Goal: Task Accomplishment & Management: Use online tool/utility

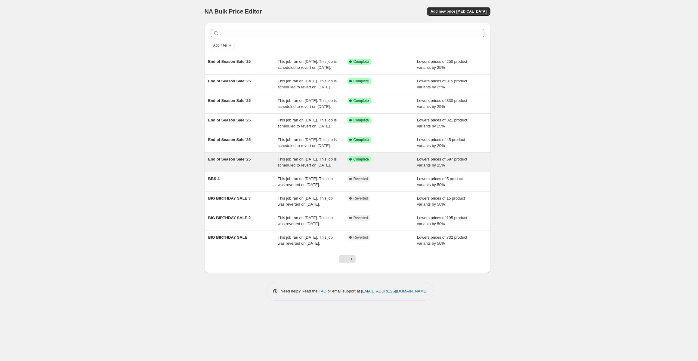
click at [264, 168] on div "End of Season Sale '25" at bounding box center [243, 162] width 70 height 12
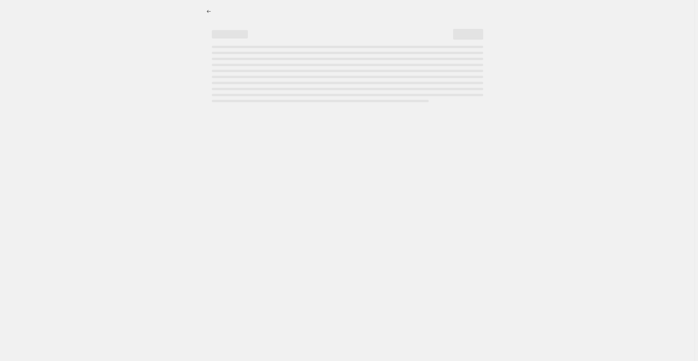
select select "percentage"
select select "collection"
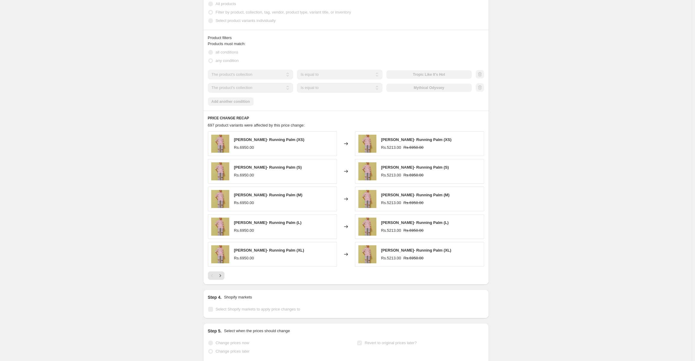
scroll to position [451, 0]
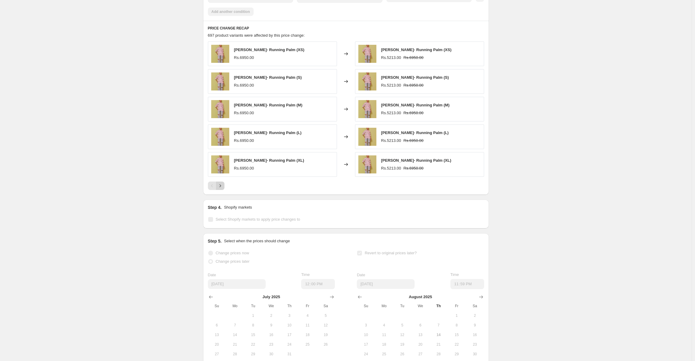
click at [223, 189] on icon "Next" at bounding box center [220, 186] width 6 height 6
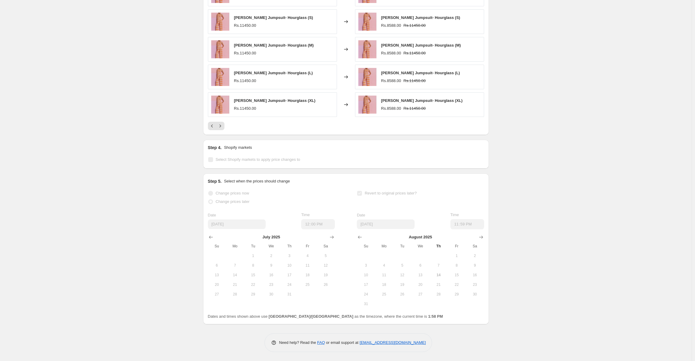
scroll to position [515, 0]
click at [385, 284] on span "18" at bounding box center [383, 284] width 13 height 5
click at [474, 263] on button "9" at bounding box center [474, 266] width 18 height 10
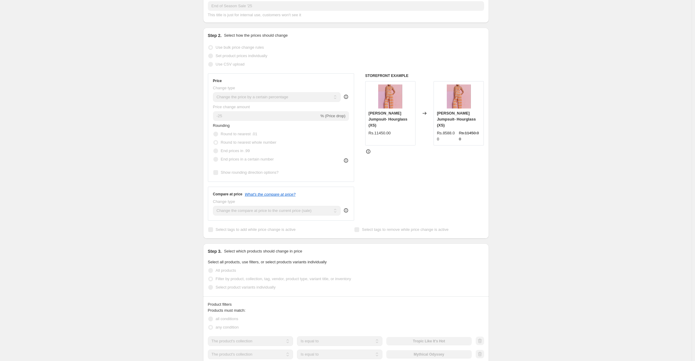
scroll to position [0, 0]
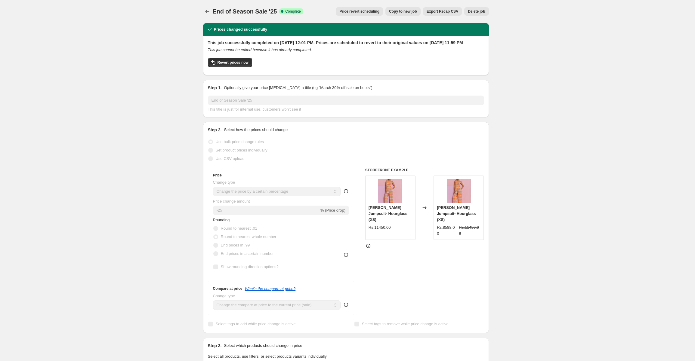
click at [377, 13] on span "Price revert scheduling" at bounding box center [359, 11] width 40 height 5
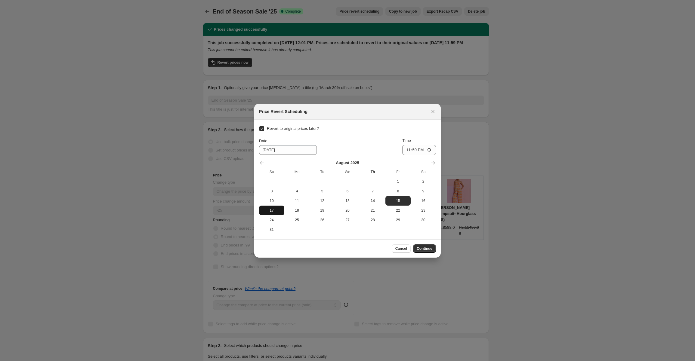
click at [272, 211] on span "17" at bounding box center [271, 210] width 20 height 5
click at [288, 209] on span "18" at bounding box center [297, 210] width 20 height 5
type input "8/18/2025"
click at [430, 148] on input "23:59" at bounding box center [419, 150] width 34 height 10
type input "12:00"
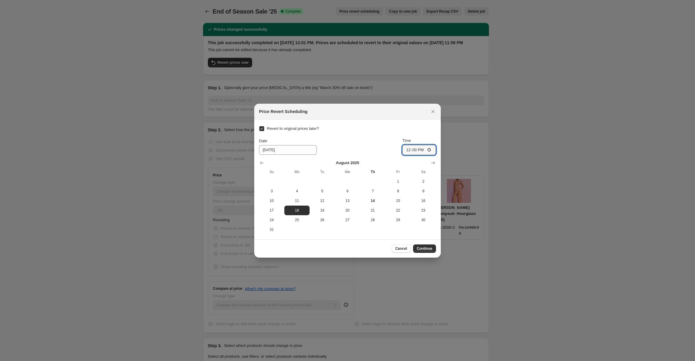
click at [397, 146] on div "Date 8/18/2025 Time 12:00" at bounding box center [347, 146] width 177 height 17
click at [431, 247] on span "Continue" at bounding box center [424, 248] width 16 height 5
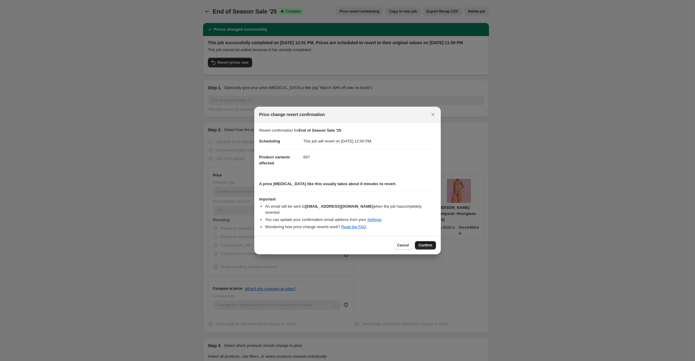
click at [429, 243] on span "Confirm" at bounding box center [425, 245] width 14 height 5
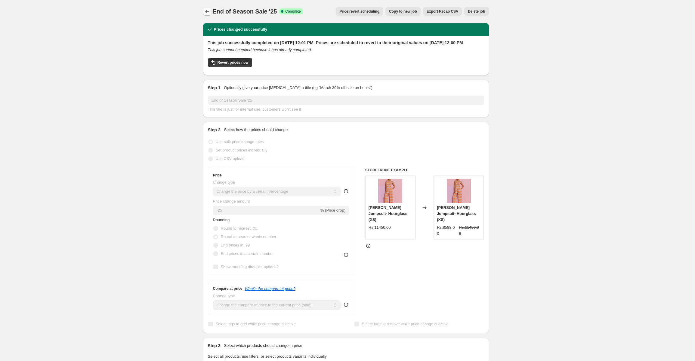
click at [208, 13] on icon "Price change jobs" at bounding box center [207, 11] width 6 height 6
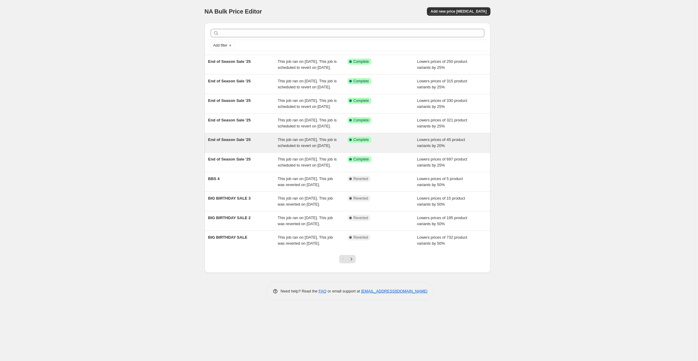
click at [272, 149] on div "End of Season Sale '25" at bounding box center [243, 143] width 70 height 12
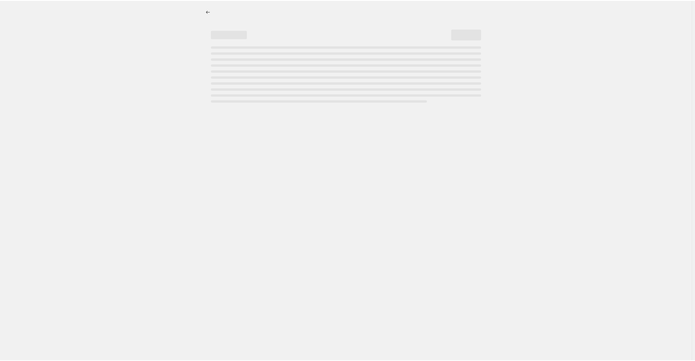
select select "percentage"
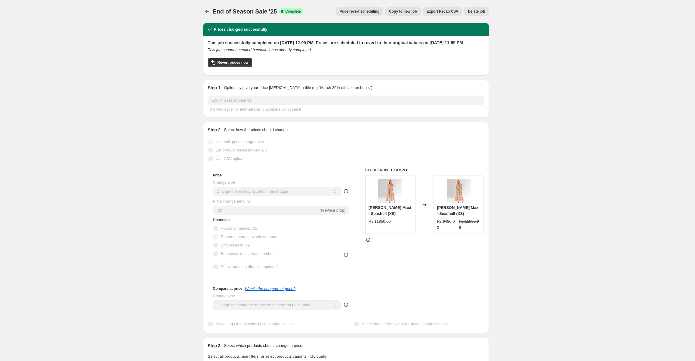
click at [364, 14] on span "Price revert scheduling" at bounding box center [359, 11] width 40 height 5
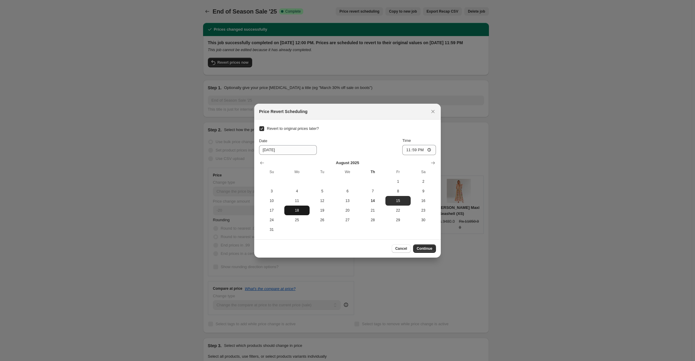
click at [299, 210] on span "18" at bounding box center [297, 210] width 20 height 5
type input "8/18/2025"
click at [423, 148] on input "23:59" at bounding box center [419, 150] width 34 height 10
click at [431, 151] on input "23:59" at bounding box center [419, 150] width 34 height 10
click at [386, 138] on div "Date 8/18/2025 Time 13:00" at bounding box center [347, 146] width 177 height 17
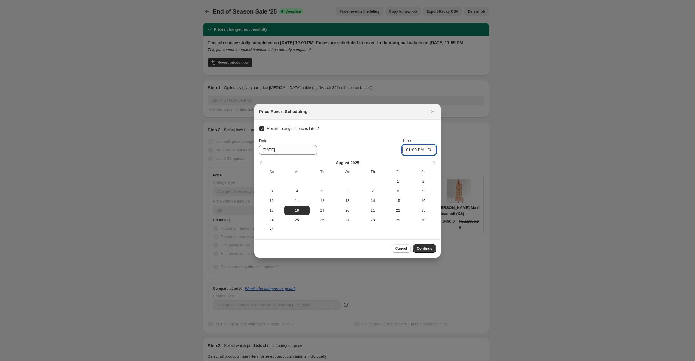
click at [427, 150] on input "13:00" at bounding box center [419, 150] width 34 height 10
type input "12:00"
click at [381, 140] on div "Date 8/18/2025 Time 12:00" at bounding box center [347, 146] width 177 height 17
click at [423, 248] on span "Continue" at bounding box center [424, 248] width 16 height 5
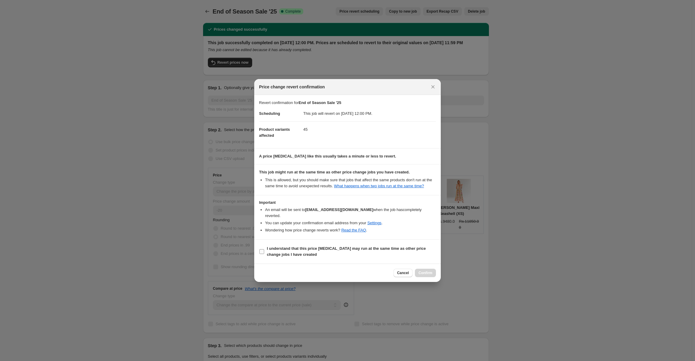
click at [264, 249] on span ":r5n:" at bounding box center [261, 251] width 5 height 5
click at [264, 249] on input "I understand that this price change job may run at the same time as other price…" at bounding box center [261, 251] width 5 height 5
checkbox input "true"
click at [429, 269] on button "Confirm" at bounding box center [425, 273] width 21 height 8
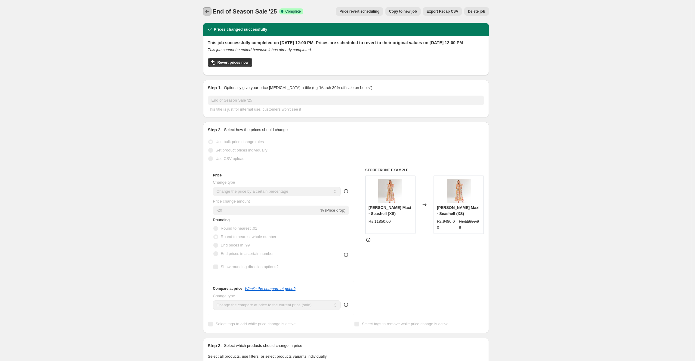
click at [207, 12] on icon "Price change jobs" at bounding box center [207, 11] width 6 height 6
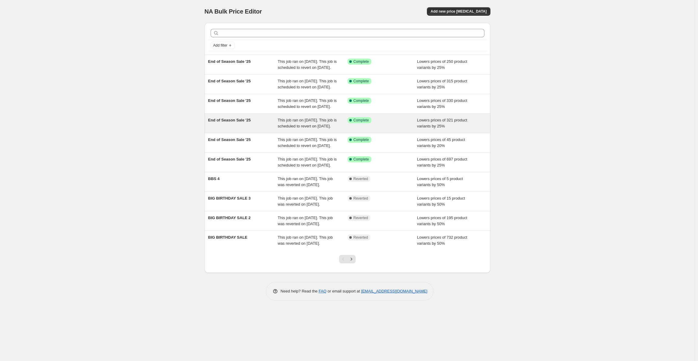
click at [327, 129] on div "This job ran on July 29, 2025. This job is scheduled to revert on August 15, 20…" at bounding box center [313, 123] width 70 height 12
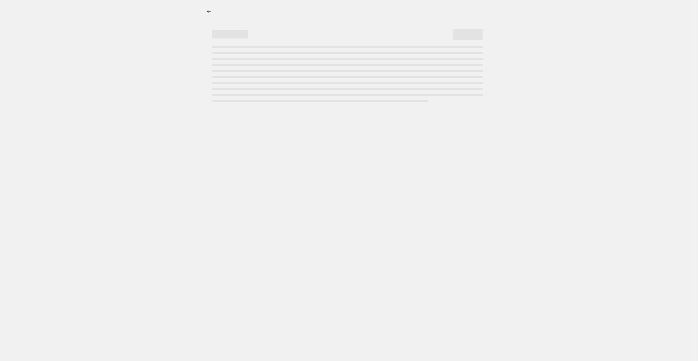
select select "percentage"
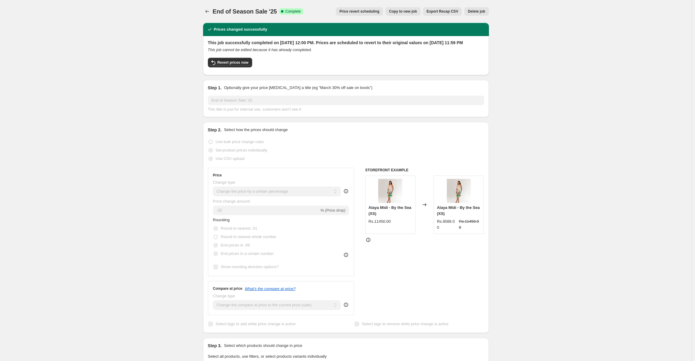
click at [370, 9] on span "Price revert scheduling" at bounding box center [359, 11] width 40 height 5
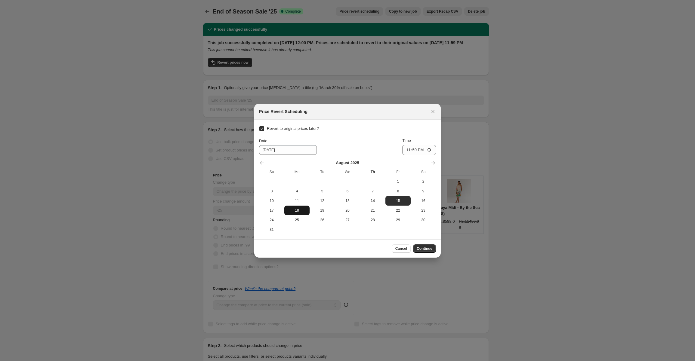
click at [301, 209] on span "18" at bounding box center [297, 210] width 20 height 5
type input "8/18/2025"
click at [428, 151] on input "23:59" at bounding box center [419, 150] width 34 height 10
type input "12:00"
click at [384, 137] on div "Revert to original prices later? Date 8/18/2025 Time 12:00 August 2025 Su Mo Tu…" at bounding box center [347, 179] width 177 height 110
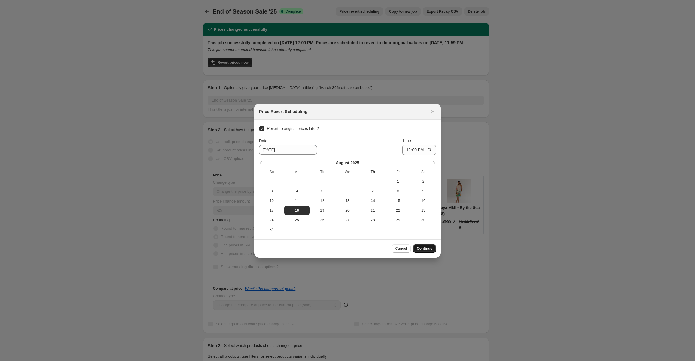
click at [425, 247] on span "Continue" at bounding box center [424, 248] width 16 height 5
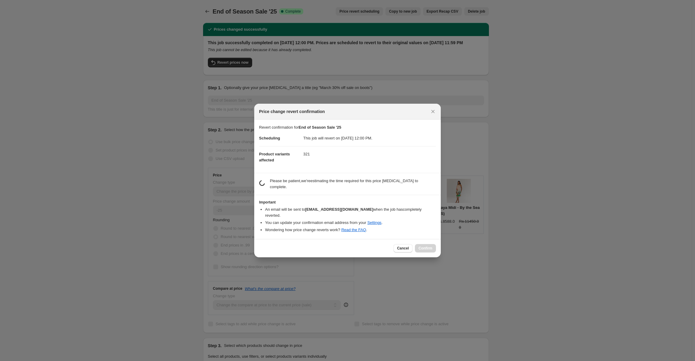
drag, startPoint x: 425, startPoint y: 247, endPoint x: 403, endPoint y: 202, distance: 50.7
click at [403, 202] on h3 "Important" at bounding box center [347, 202] width 177 height 5
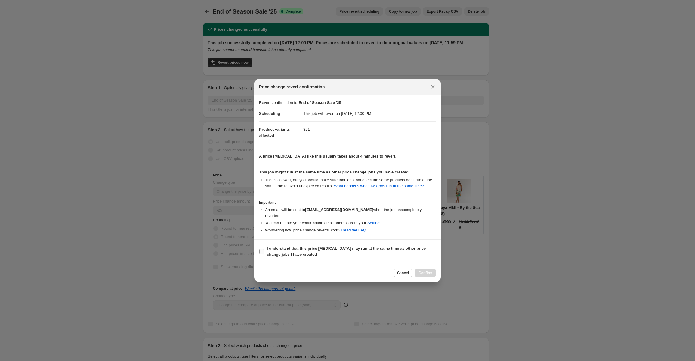
click at [261, 249] on input "I understand that this price change job may run at the same time as other price…" at bounding box center [261, 251] width 5 height 5
checkbox input "true"
click at [423, 271] on span "Confirm" at bounding box center [425, 273] width 14 height 5
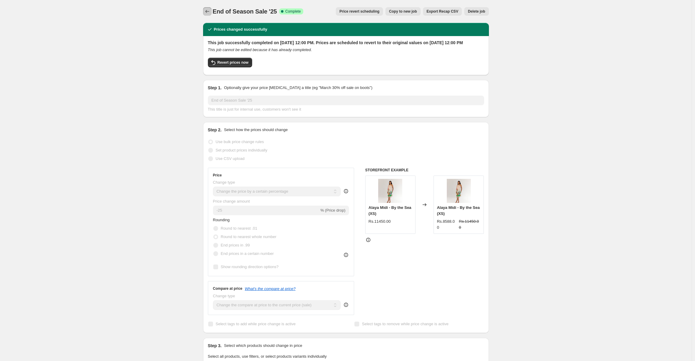
click at [210, 12] on icon "Price change jobs" at bounding box center [207, 11] width 6 height 6
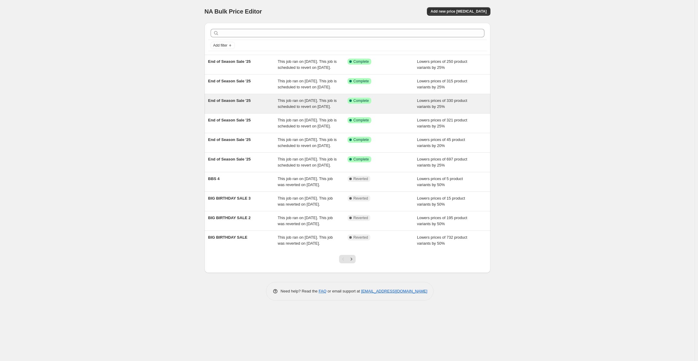
click at [321, 109] on span "This job ran on July 29, 2025. This job is scheduled to revert on August 15, 20…" at bounding box center [307, 103] width 59 height 11
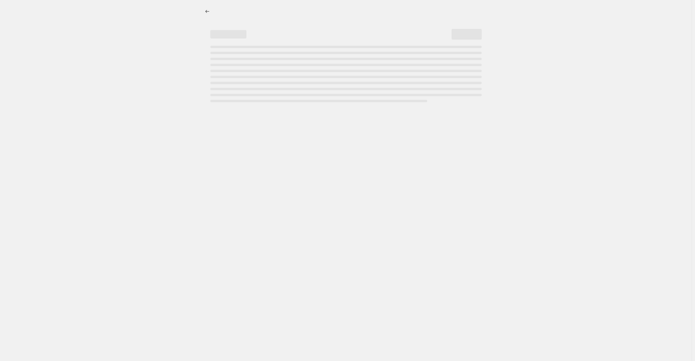
select select "percentage"
select select "collection"
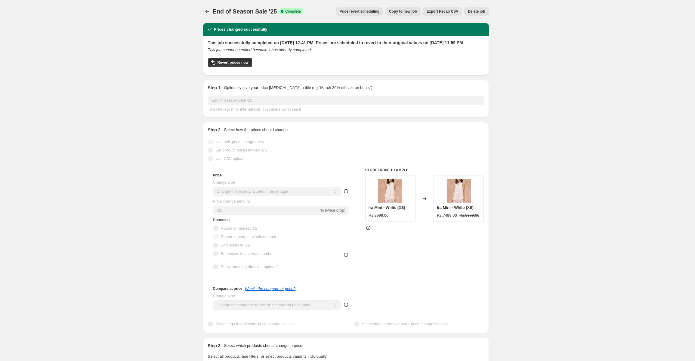
click at [372, 11] on span "Price revert scheduling" at bounding box center [359, 11] width 40 height 5
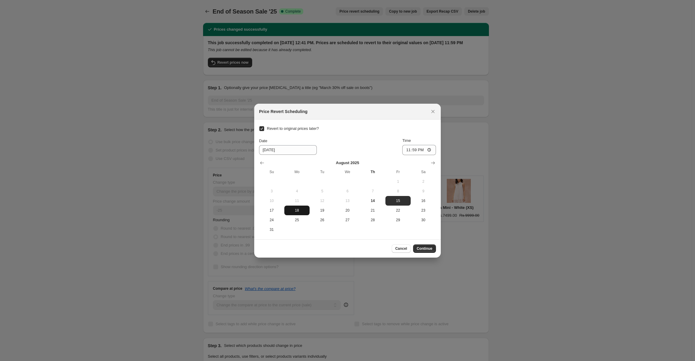
click at [297, 211] on span "18" at bounding box center [297, 210] width 20 height 5
type input "8/18/2025"
click at [423, 152] on input "23:59" at bounding box center [419, 150] width 34 height 10
click at [431, 151] on input "23:59" at bounding box center [419, 150] width 34 height 10
type input "12:00"
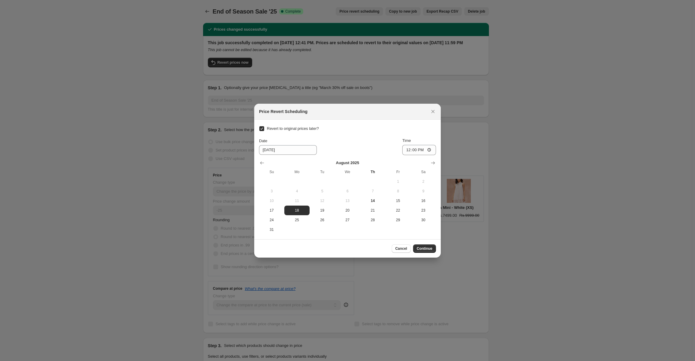
click at [393, 142] on div "Date 8/18/2025 Time 12:00" at bounding box center [347, 146] width 177 height 17
click at [425, 247] on span "Continue" at bounding box center [424, 248] width 16 height 5
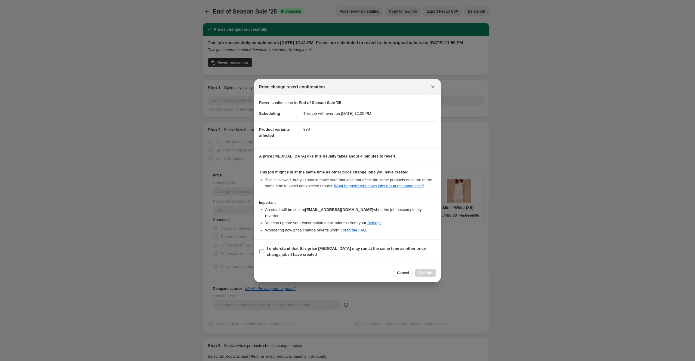
click at [263, 249] on input "I understand that this price change job may run at the same time as other price…" at bounding box center [261, 251] width 5 height 5
click at [260, 249] on input "I understand that this price change job may run at the same time as other price…" at bounding box center [261, 251] width 5 height 5
checkbox input "true"
click at [425, 271] on span "Confirm" at bounding box center [425, 273] width 14 height 5
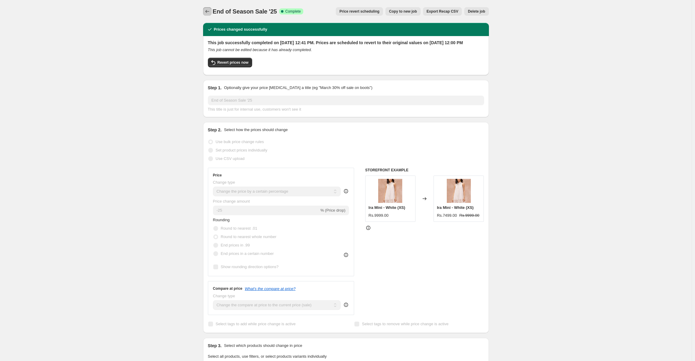
click at [210, 14] on icon "Price change jobs" at bounding box center [207, 11] width 6 height 6
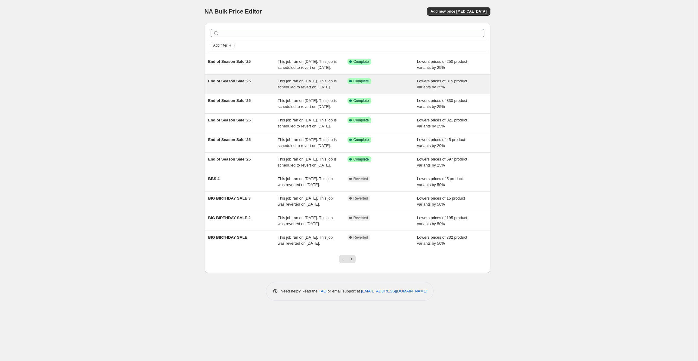
click at [302, 89] on span "This job ran on July 29, 2025. This job is scheduled to revert on August 15, 20…" at bounding box center [307, 84] width 59 height 11
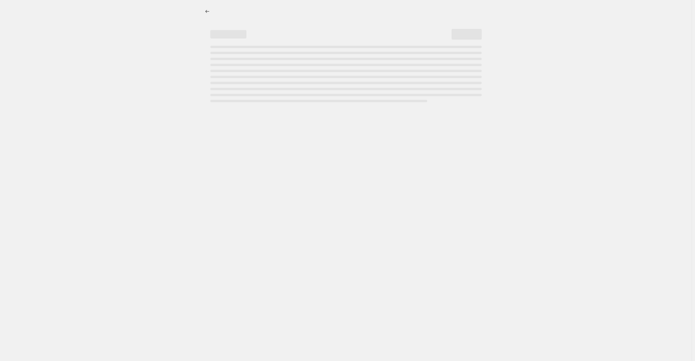
select select "percentage"
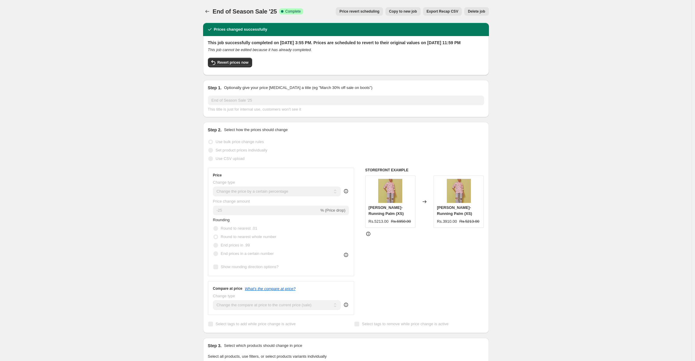
click at [375, 12] on span "Price revert scheduling" at bounding box center [359, 11] width 40 height 5
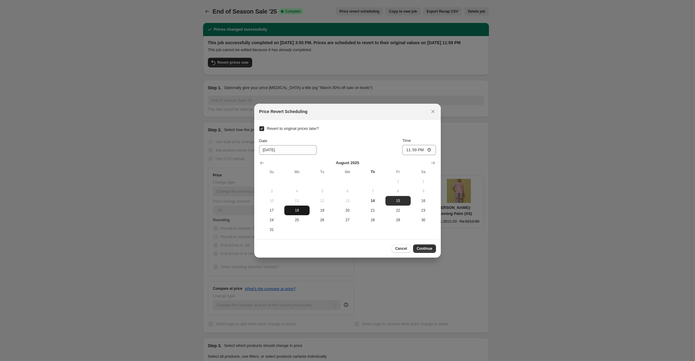
click at [299, 210] on span "18" at bounding box center [297, 210] width 20 height 5
type input "8/18/2025"
click at [430, 150] on input "23:59" at bounding box center [419, 150] width 34 height 10
type input "12:00"
drag, startPoint x: 395, startPoint y: 147, endPoint x: 395, endPoint y: 153, distance: 6.3
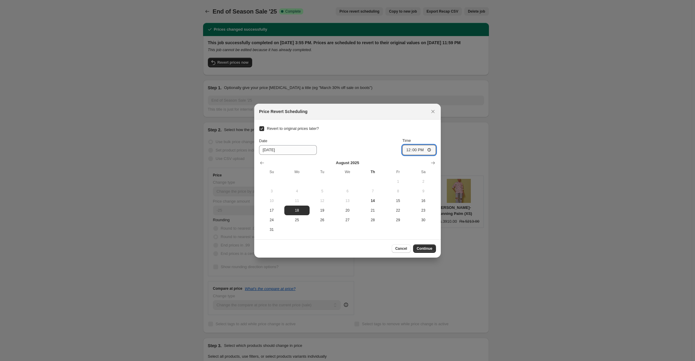
click at [395, 147] on div "Date 8/18/2025 Time 12:00" at bounding box center [347, 146] width 177 height 17
click at [426, 247] on span "Continue" at bounding box center [424, 248] width 16 height 5
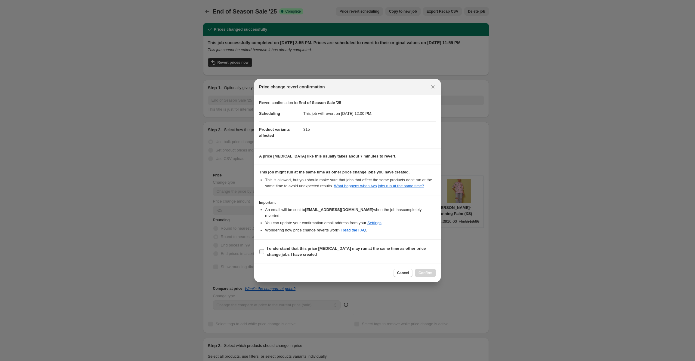
click at [262, 249] on input "I understand that this price change job may run at the same time as other price…" at bounding box center [261, 251] width 5 height 5
checkbox input "true"
click at [422, 271] on span "Confirm" at bounding box center [425, 273] width 14 height 5
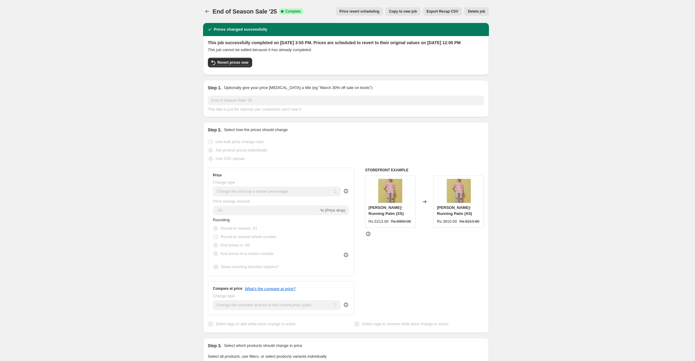
drag, startPoint x: 422, startPoint y: 268, endPoint x: 578, endPoint y: 159, distance: 190.3
click at [578, 159] on div "End of Season Sale '25. This page is ready End of Season Sale '25 Success Compl…" at bounding box center [345, 335] width 691 height 671
click at [209, 12] on icon "Price change jobs" at bounding box center [207, 11] width 6 height 6
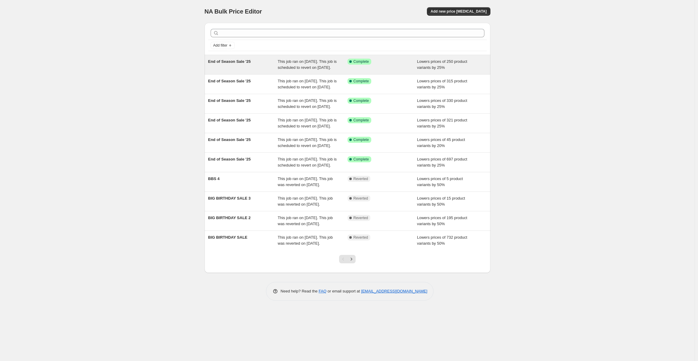
click at [302, 70] on span "This job ran on August 2, 2025. This job is scheduled to revert on August 15, 2…" at bounding box center [307, 64] width 59 height 11
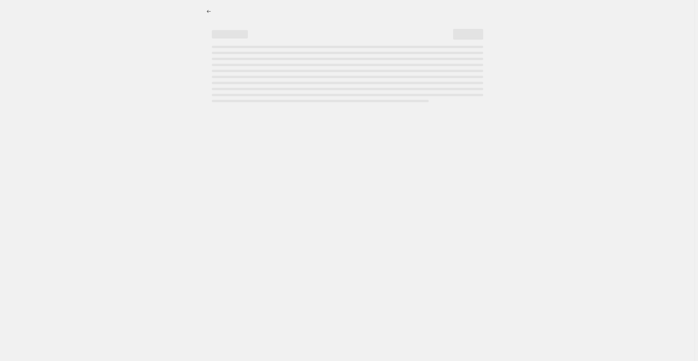
select select "percentage"
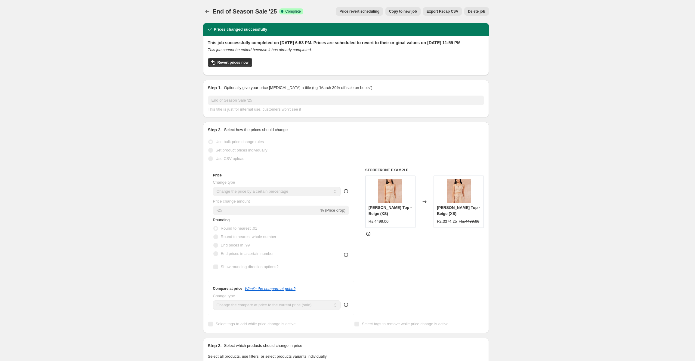
click at [367, 10] on span "Price revert scheduling" at bounding box center [359, 11] width 40 height 5
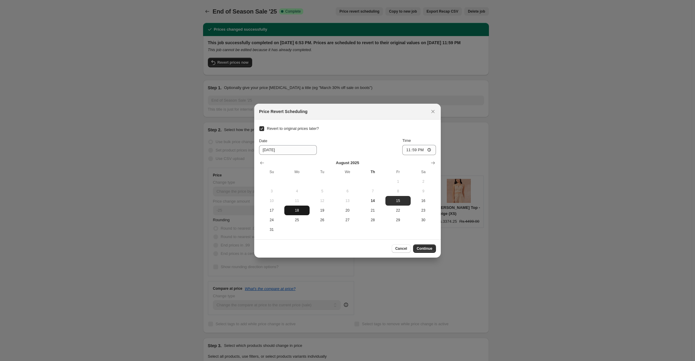
click at [292, 210] on span "18" at bounding box center [297, 210] width 20 height 5
type input "8/18/2025"
click at [420, 152] on input "23:59" at bounding box center [419, 150] width 34 height 10
click at [428, 151] on input "23:59" at bounding box center [419, 150] width 34 height 10
type input "12:00"
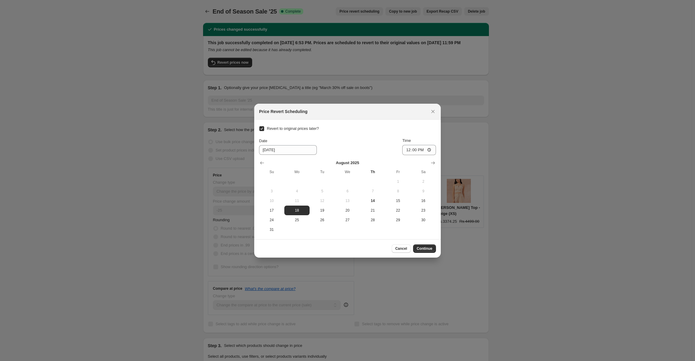
click at [384, 141] on div "Date 8/18/2025 Time 12:00" at bounding box center [347, 146] width 177 height 17
click at [425, 247] on span "Continue" at bounding box center [424, 248] width 16 height 5
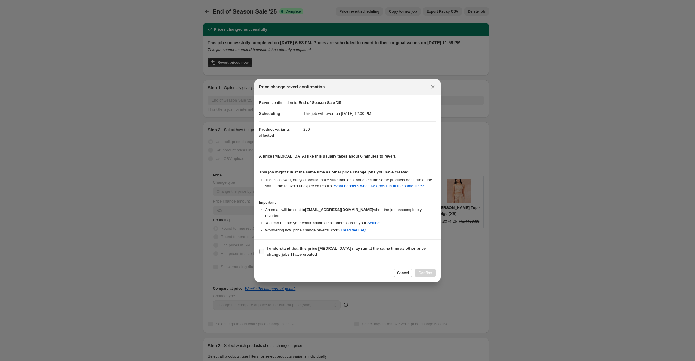
click at [263, 249] on input "I understand that this price change job may run at the same time as other price…" at bounding box center [261, 251] width 5 height 5
checkbox input "true"
click at [426, 271] on span "Confirm" at bounding box center [425, 273] width 14 height 5
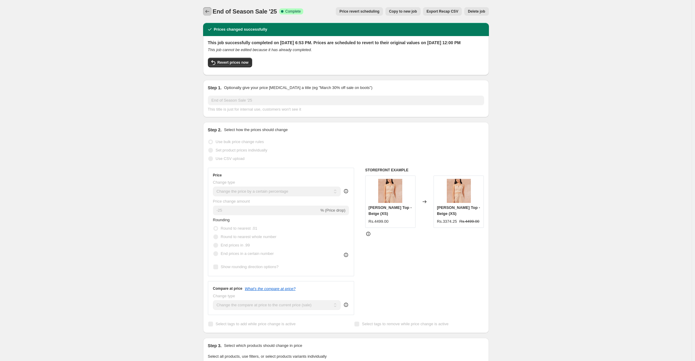
click at [210, 12] on icon "Price change jobs" at bounding box center [207, 11] width 6 height 6
